Goal: Answer question/provide support

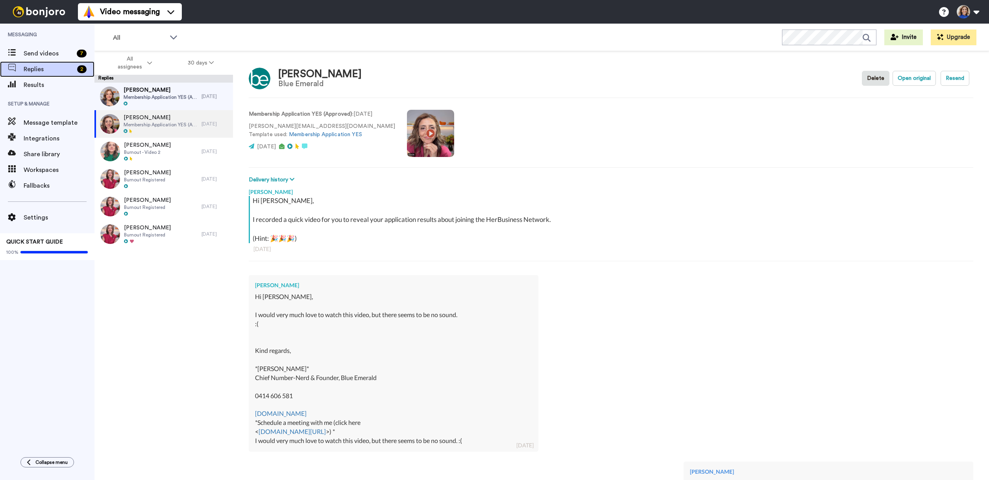
click at [40, 68] on span "Replies" at bounding box center [49, 69] width 50 height 9
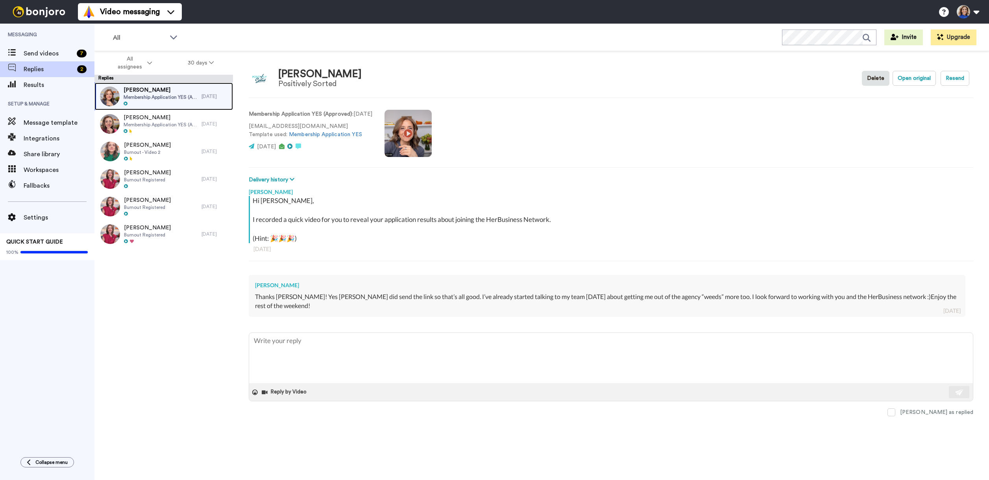
drag, startPoint x: 173, startPoint y: 100, endPoint x: 166, endPoint y: 101, distance: 7.5
click at [173, 100] on div "[PERSON_NAME] Membership Application YES (Approved)" at bounding box center [161, 96] width 74 height 20
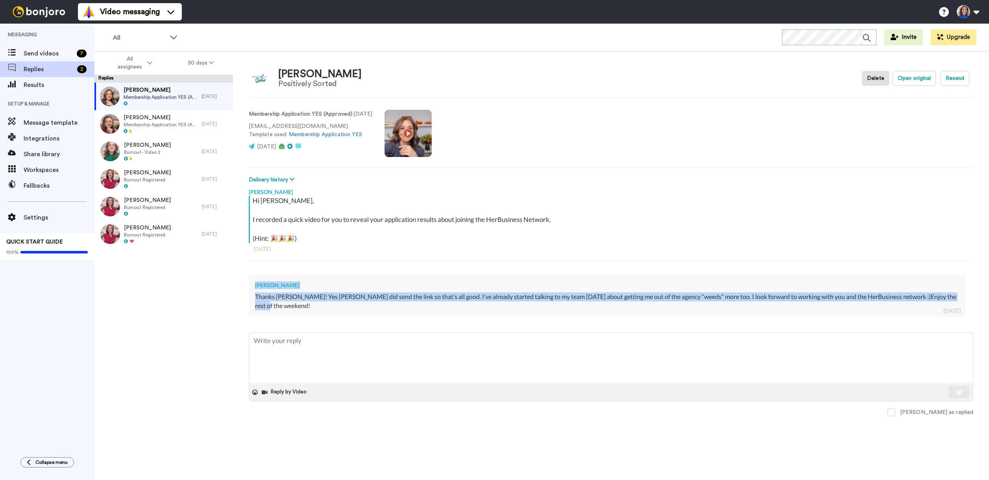
drag, startPoint x: 256, startPoint y: 286, endPoint x: 292, endPoint y: 303, distance: 40.1
click at [292, 303] on div "[PERSON_NAME] Thanks [PERSON_NAME]! Yes [PERSON_NAME] did send the link so that…" at bounding box center [607, 296] width 717 height 42
copy div "[PERSON_NAME] Thanks [PERSON_NAME]! Yes [PERSON_NAME] did send the link so that…"
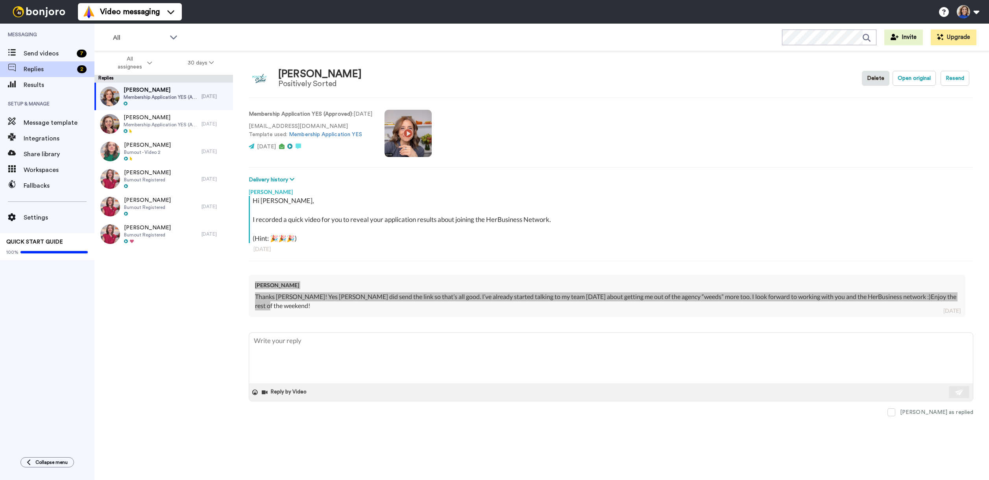
type textarea "x"
